Goal: Task Accomplishment & Management: Complete application form

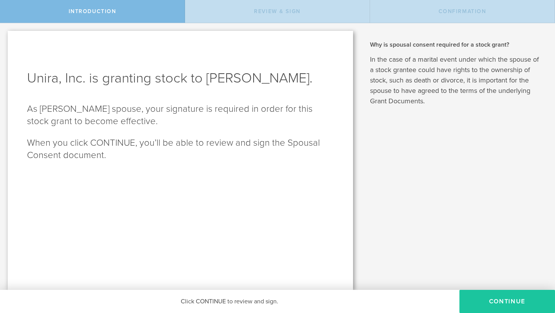
click at [501, 301] on button "CONTINUE" at bounding box center [507, 301] width 96 height 23
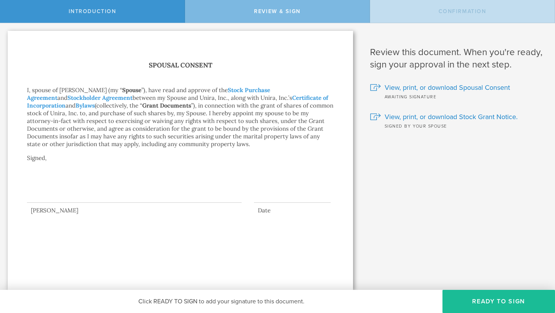
click at [86, 198] on div at bounding box center [134, 187] width 215 height 31
click at [413, 88] on span "View, print, or download Spousal Consent" at bounding box center [447, 87] width 125 height 10
click at [518, 302] on button "Ready to Sign" at bounding box center [498, 301] width 113 height 23
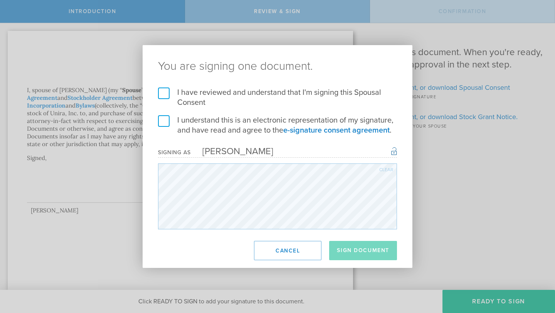
click at [165, 94] on label "I have reviewed and understand that I'm signing this Spousal Consent" at bounding box center [277, 97] width 239 height 20
click at [0, 0] on input "I have reviewed and understand that I'm signing this Spousal Consent" at bounding box center [0, 0] width 0 height 0
click at [164, 122] on label "I understand this is an electronic representation of my signature, and have rea…" at bounding box center [277, 125] width 239 height 20
click at [0, 0] on input "I understand this is an electronic representation of my signature, and have rea…" at bounding box center [0, 0] width 0 height 0
click at [357, 249] on button "Sign Document" at bounding box center [363, 250] width 68 height 19
